Goal: Task Accomplishment & Management: Manage account settings

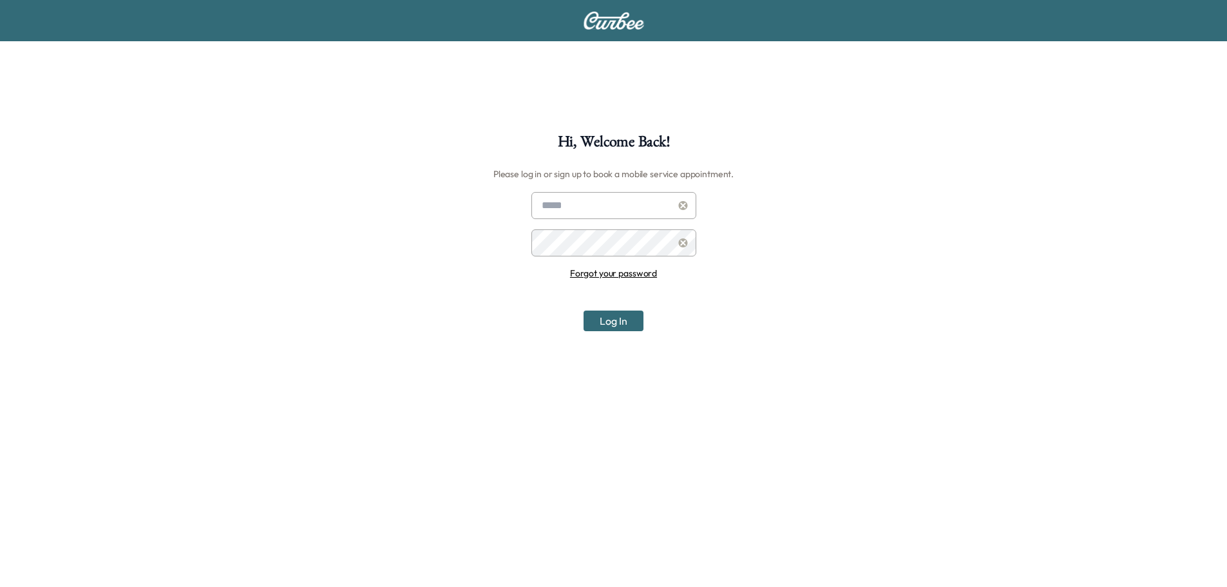
type input "**********"
click at [615, 323] on button "Log In" at bounding box center [613, 320] width 60 height 21
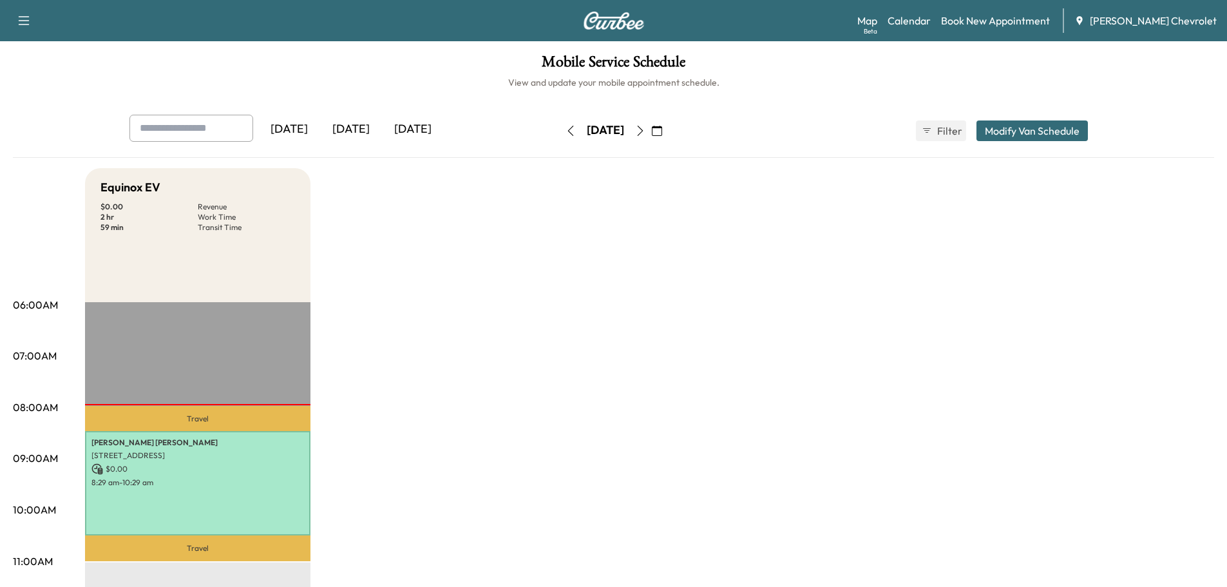
click at [645, 129] on icon "button" at bounding box center [640, 131] width 10 height 10
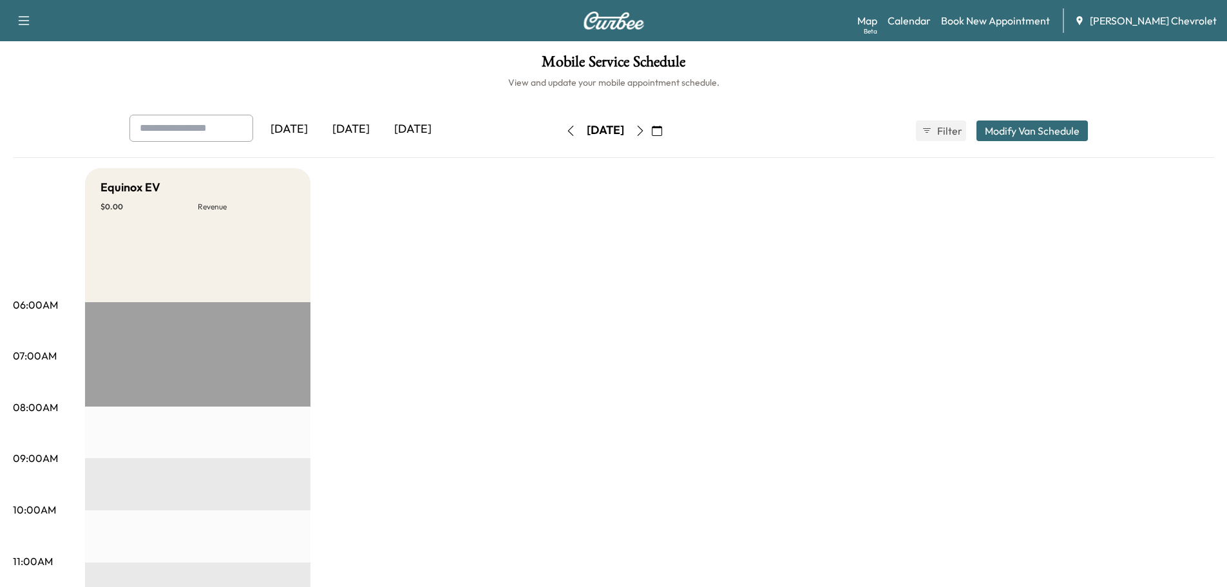
click at [645, 129] on icon "button" at bounding box center [640, 131] width 10 height 10
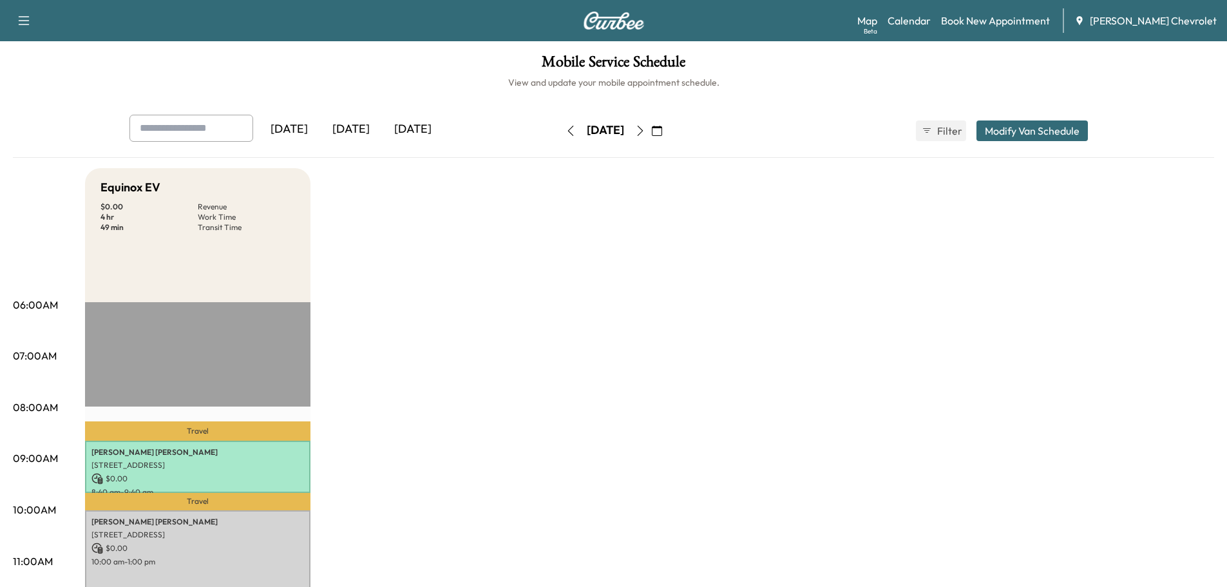
click at [645, 134] on icon "button" at bounding box center [640, 131] width 10 height 10
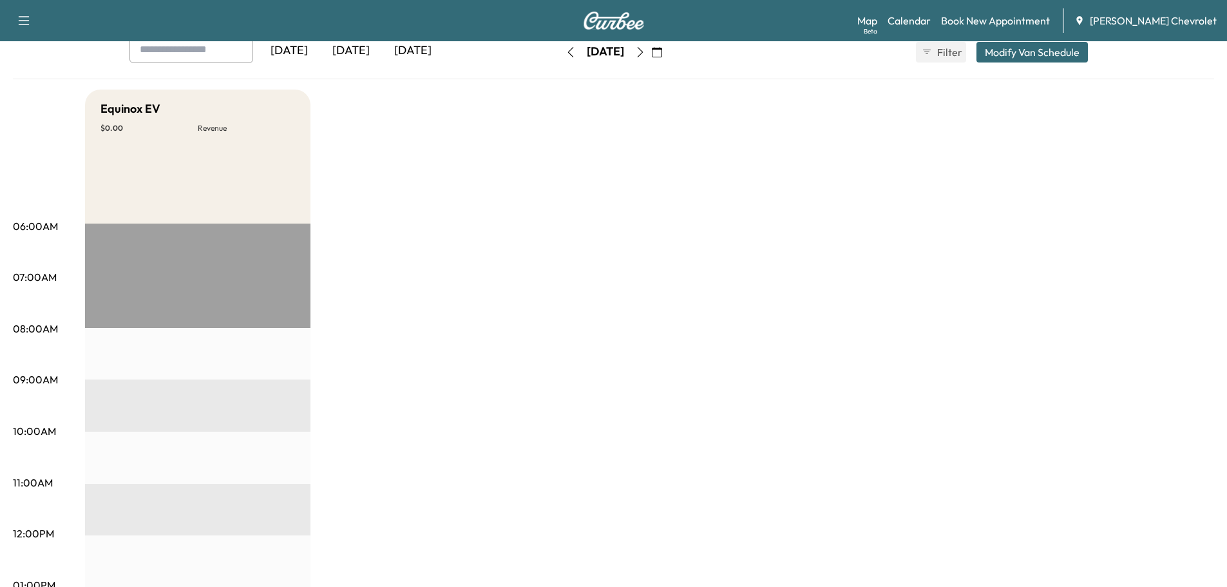
scroll to position [322, 0]
